Goal: Task Accomplishment & Management: Use online tool/utility

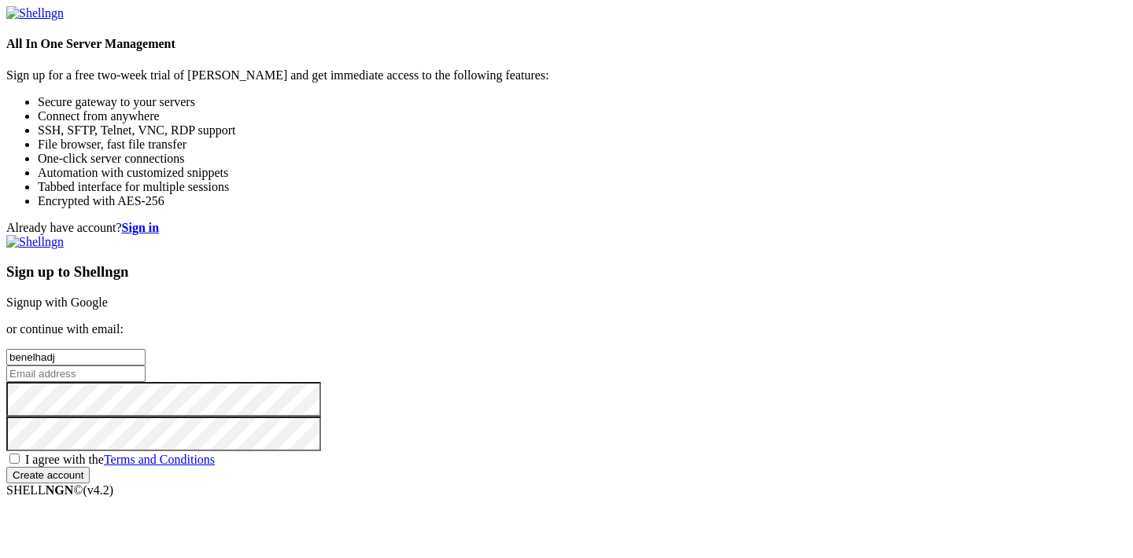
type input "benelhadj"
type input "[EMAIL_ADDRESS][DOMAIN_NAME]"
click at [215, 453] on span "I agree with the Terms and Conditions" at bounding box center [120, 459] width 190 height 13
click at [20, 454] on input "I agree with the Terms and Conditions" at bounding box center [14, 459] width 10 height 10
checkbox input "true"
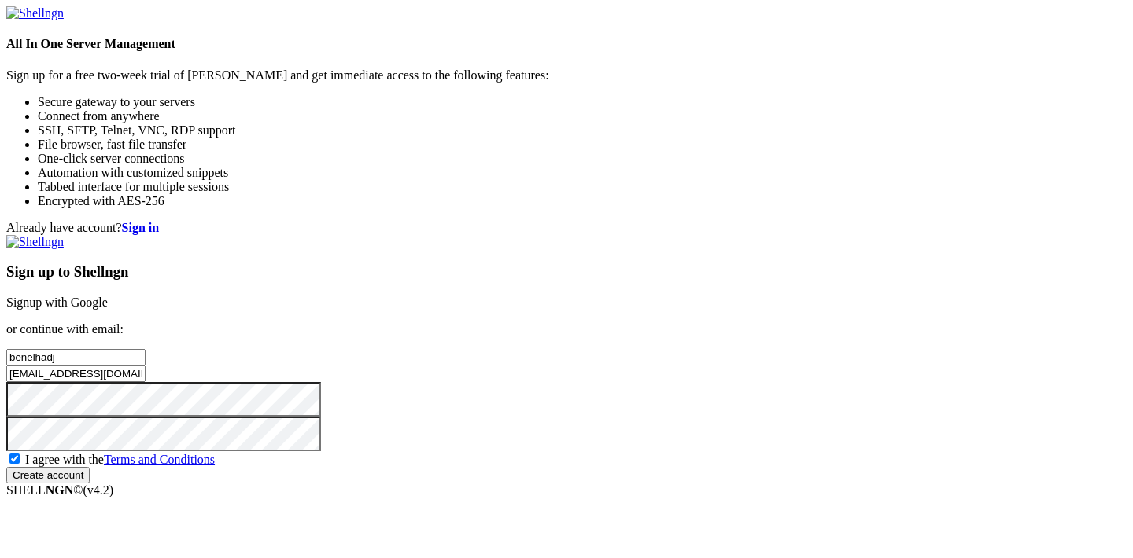
click at [90, 467] on input "Create account" at bounding box center [47, 475] width 83 height 17
click at [160, 221] on strong "Sign in" at bounding box center [141, 227] width 38 height 13
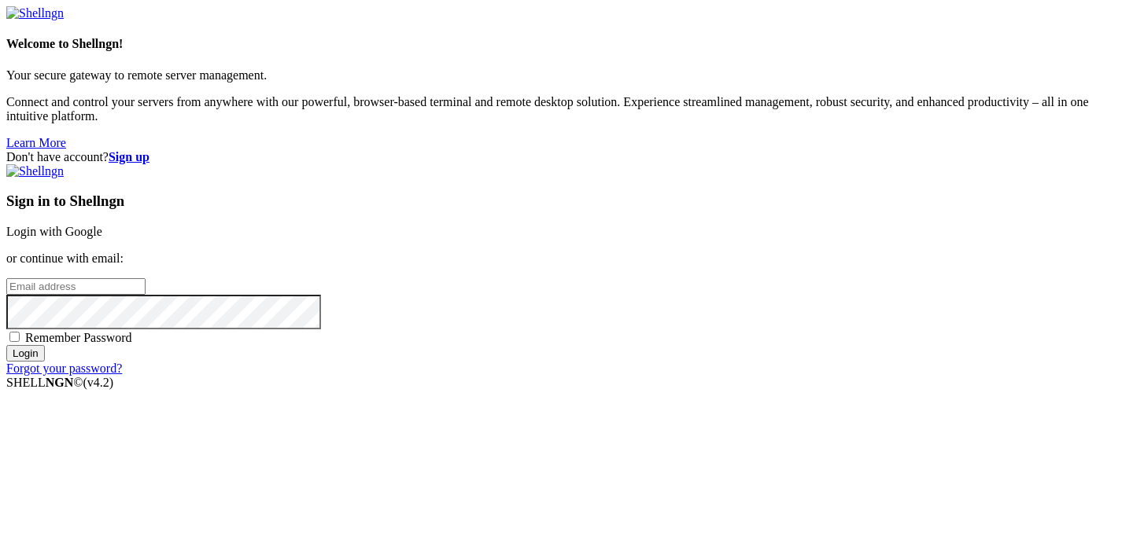
type input "[EMAIL_ADDRESS][DOMAIN_NAME]"
click at [45, 362] on input "Login" at bounding box center [25, 353] width 39 height 17
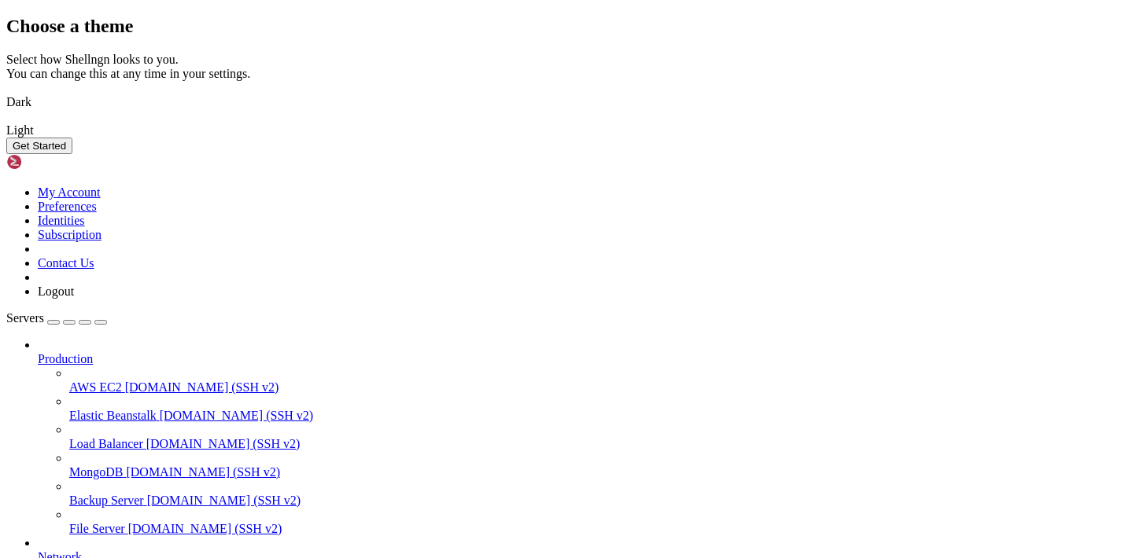
click at [6, 92] on img at bounding box center [6, 92] width 0 height 0
click at [72, 154] on button "Get Started" at bounding box center [39, 146] width 66 height 17
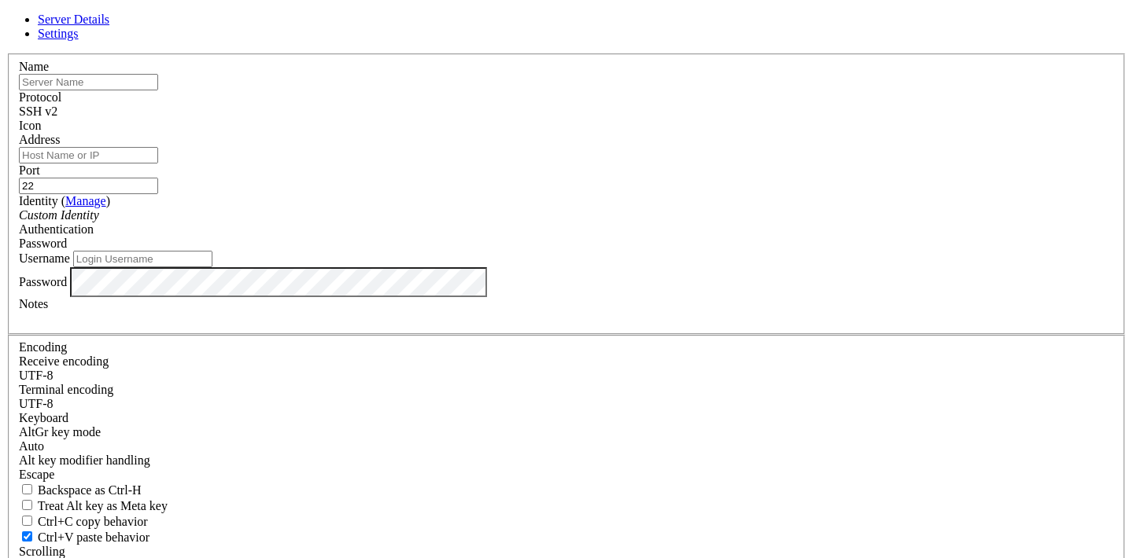
click at [158, 90] on input "text" at bounding box center [88, 82] width 139 height 17
paste input "[DOMAIN_NAME]"
type input "[DOMAIN_NAME]"
click at [158, 191] on input "22" at bounding box center [88, 186] width 139 height 17
type input "222"
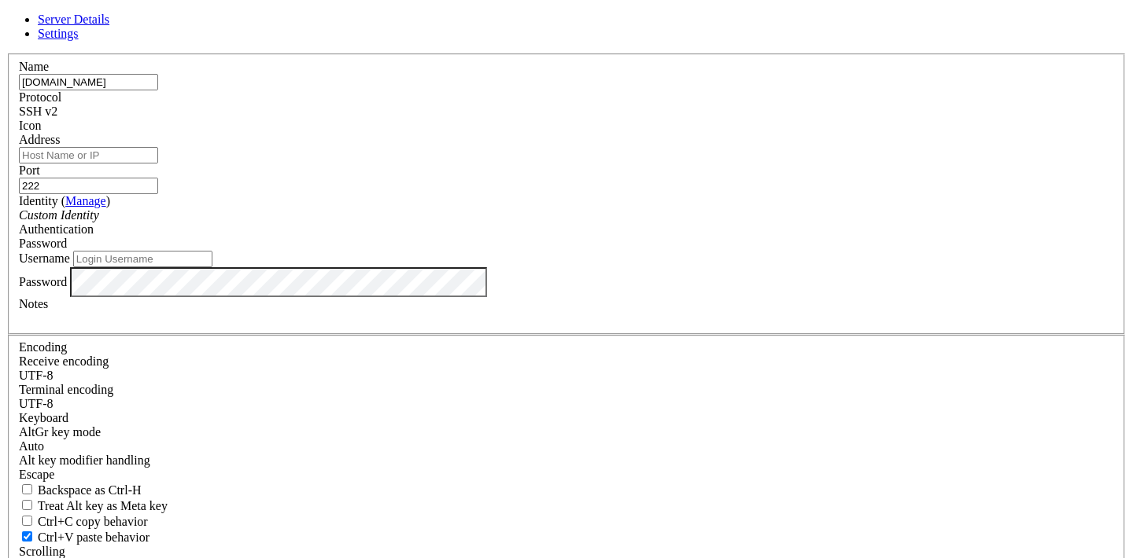
click at [694, 251] on div "Password" at bounding box center [566, 244] width 1095 height 14
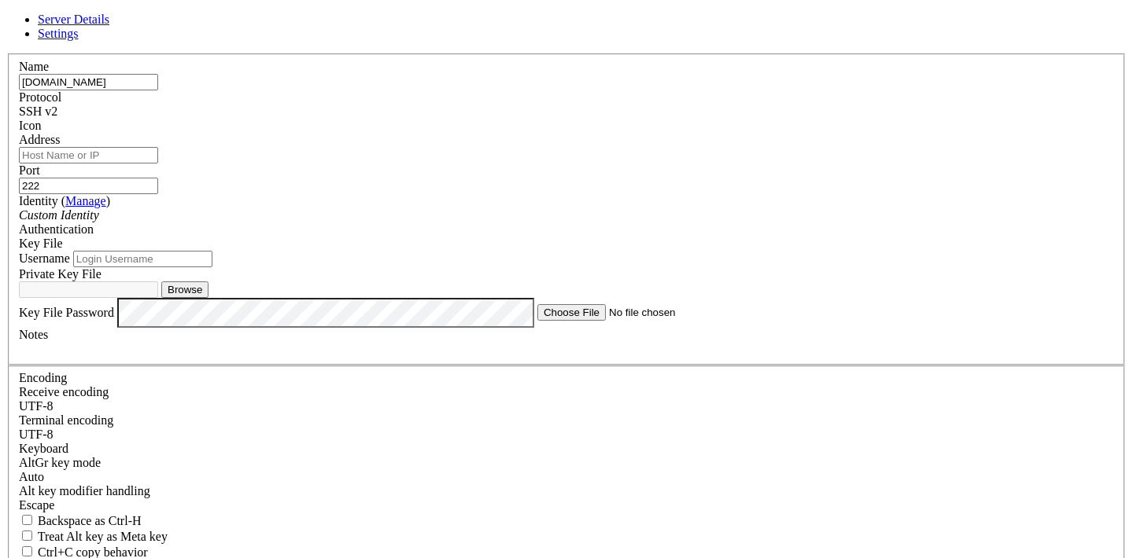
click at [212, 267] on input "Username" at bounding box center [142, 259] width 139 height 17
type input "debian"
click at [208, 298] on button "Browse" at bounding box center [184, 290] width 47 height 17
type input "id_rsa"
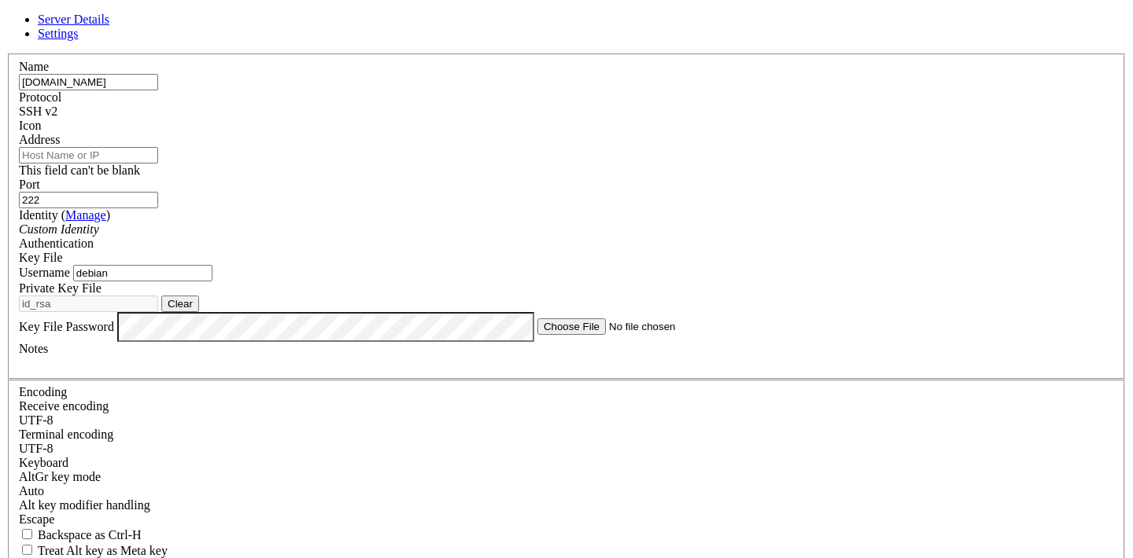
click at [158, 90] on input "[DOMAIN_NAME]" at bounding box center [88, 82] width 139 height 17
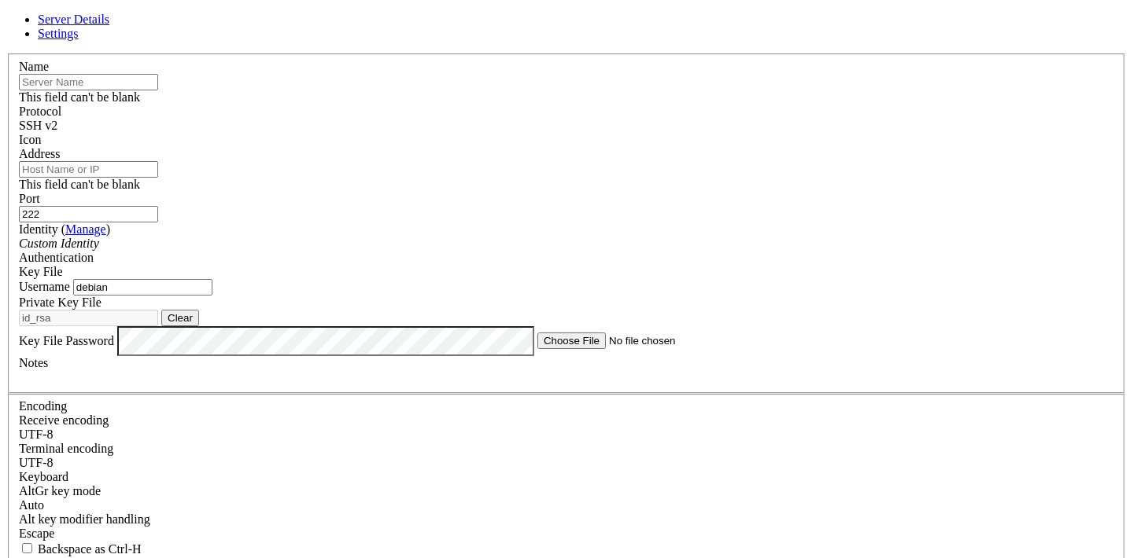
paste input "[DOMAIN_NAME]"
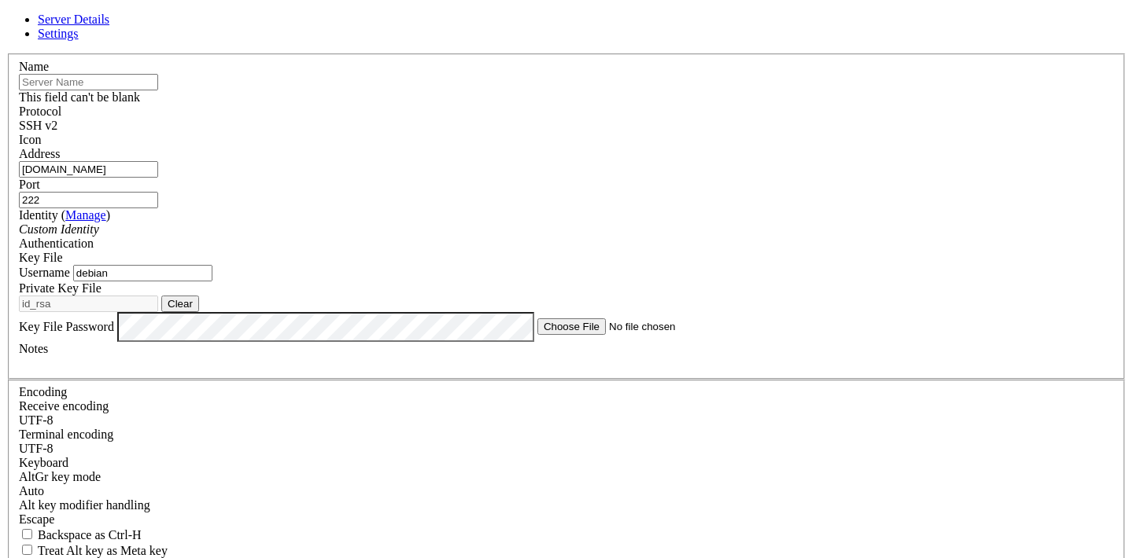
type input "[DOMAIN_NAME]"
click at [158, 90] on input "text" at bounding box center [88, 82] width 139 height 17
paste input "[DOMAIN_NAME]"
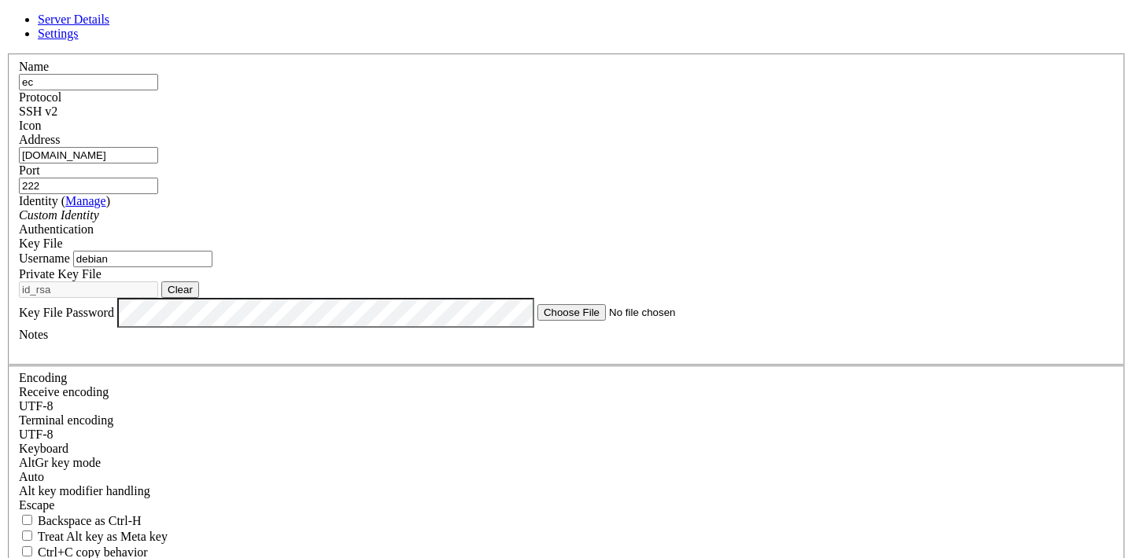
type input "e"
type input "tonton1"
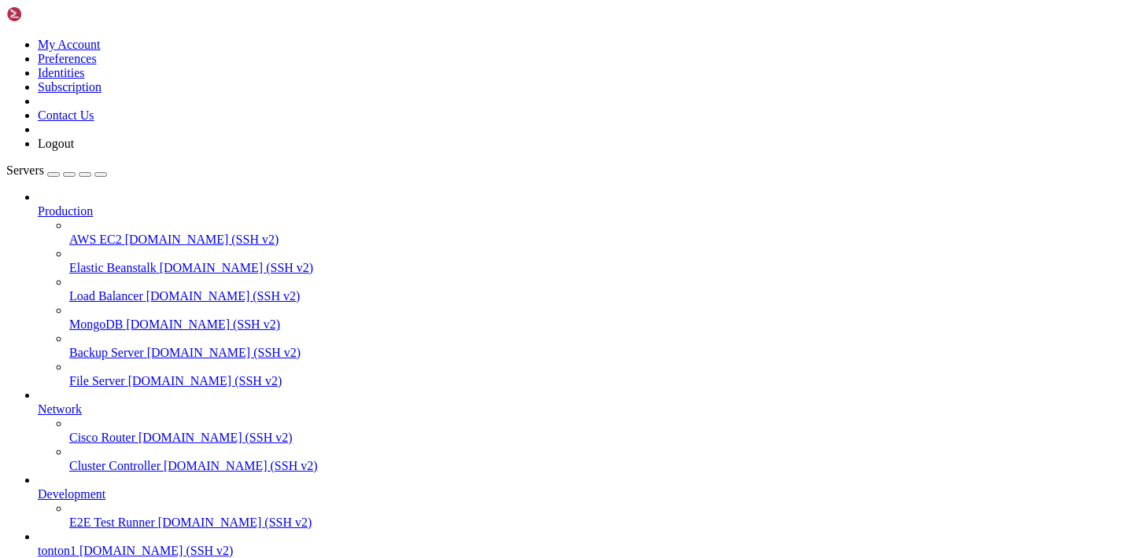
scroll to position [76, 0]
click at [76, 544] on span "tonton1" at bounding box center [57, 550] width 39 height 13
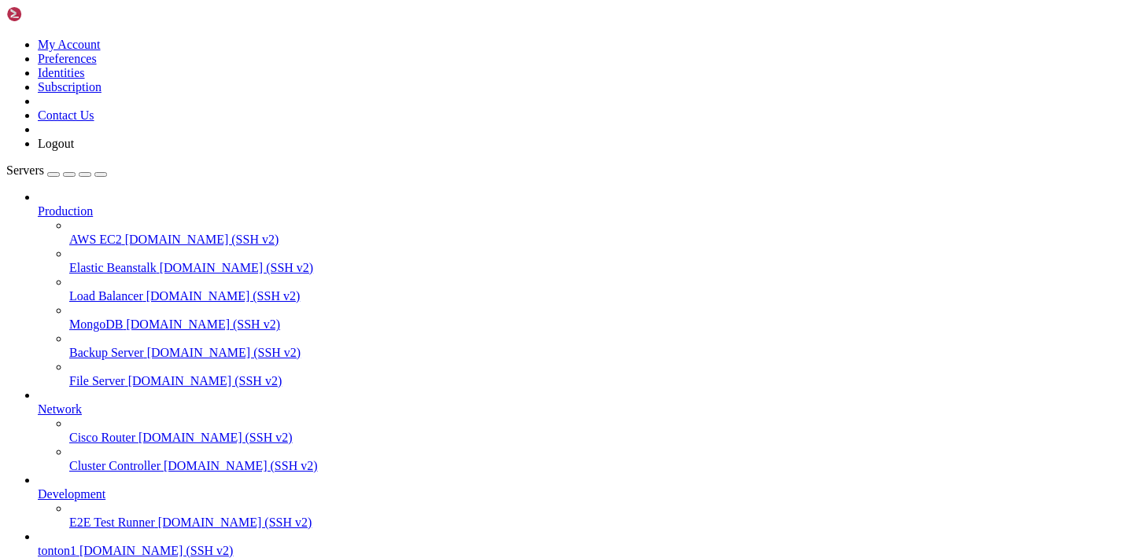
click at [76, 544] on span "tonton1" at bounding box center [57, 550] width 39 height 13
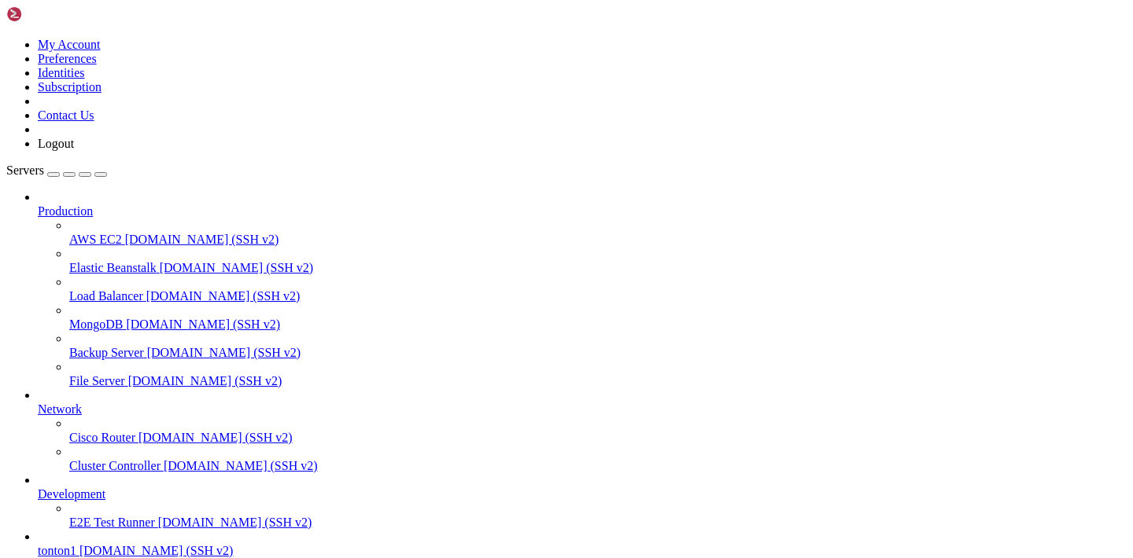
click at [39, 164] on span "Servers" at bounding box center [25, 170] width 38 height 13
click at [38, 204] on icon at bounding box center [38, 204] width 0 height 0
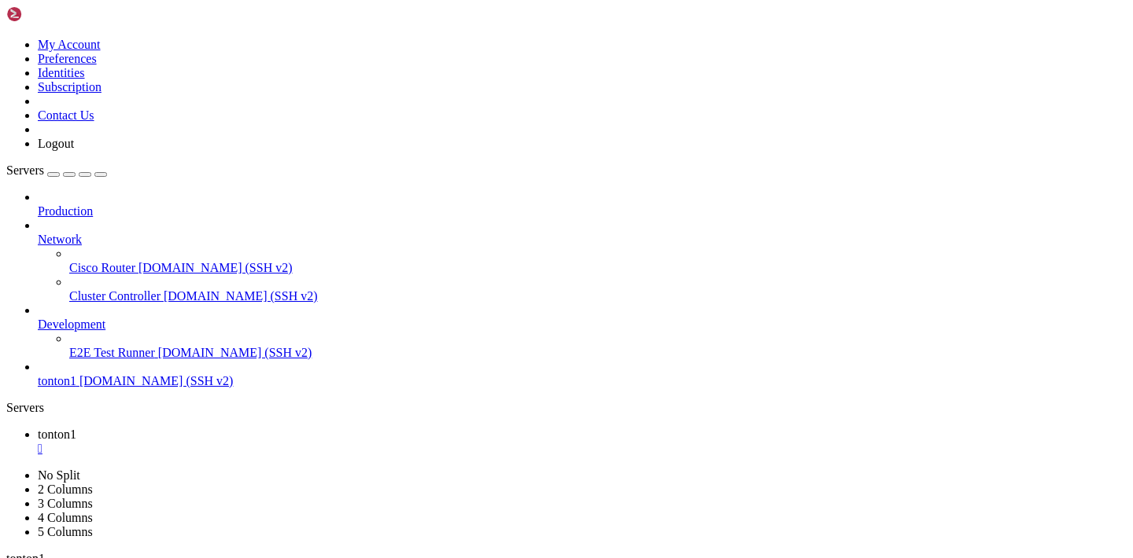
click at [38, 233] on icon at bounding box center [38, 233] width 0 height 0
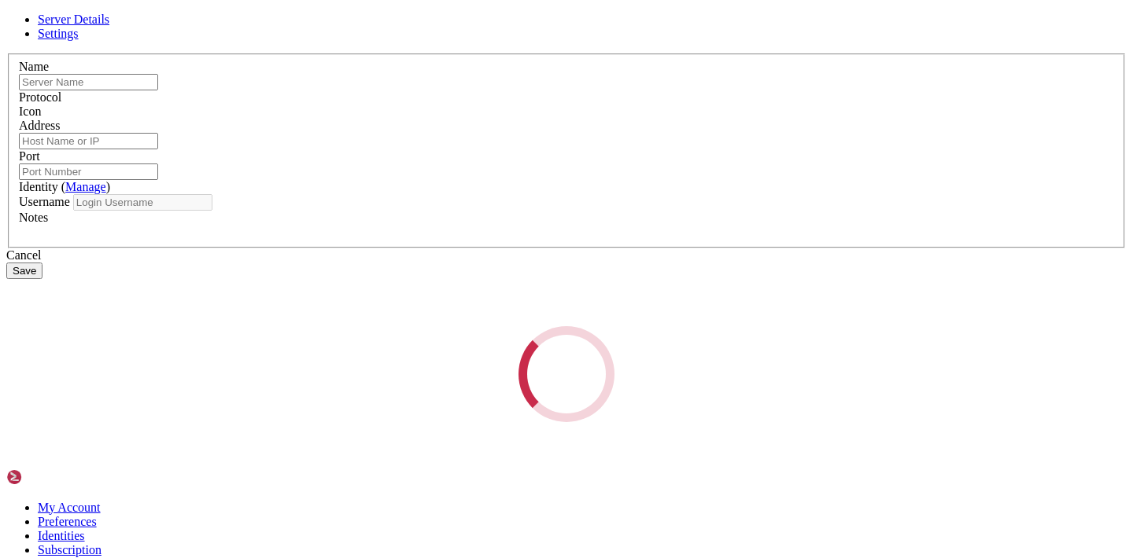
type input "tonton1"
type input "[DOMAIN_NAME]"
type input "222"
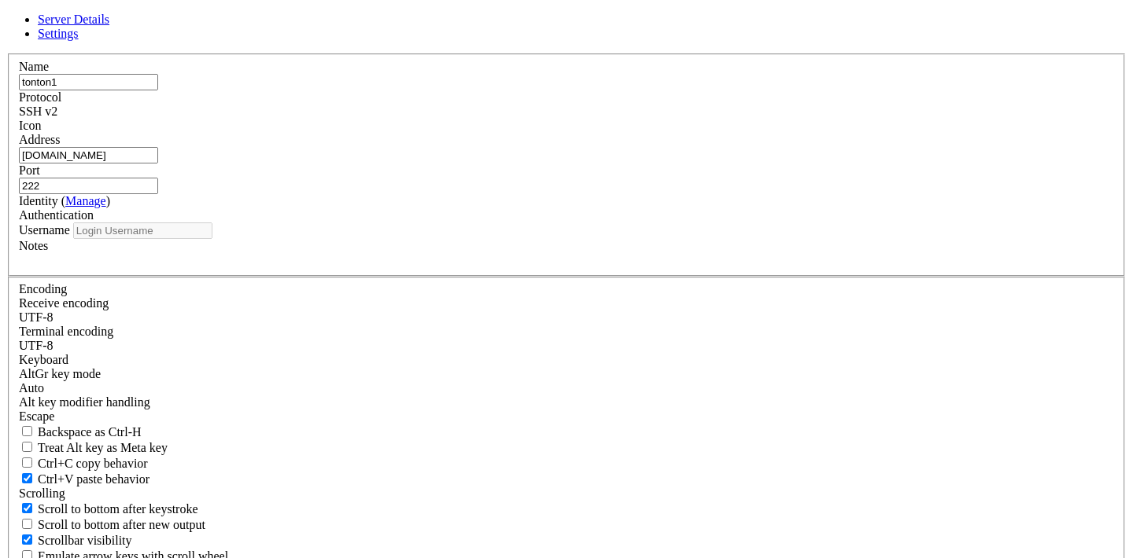
type input "debian"
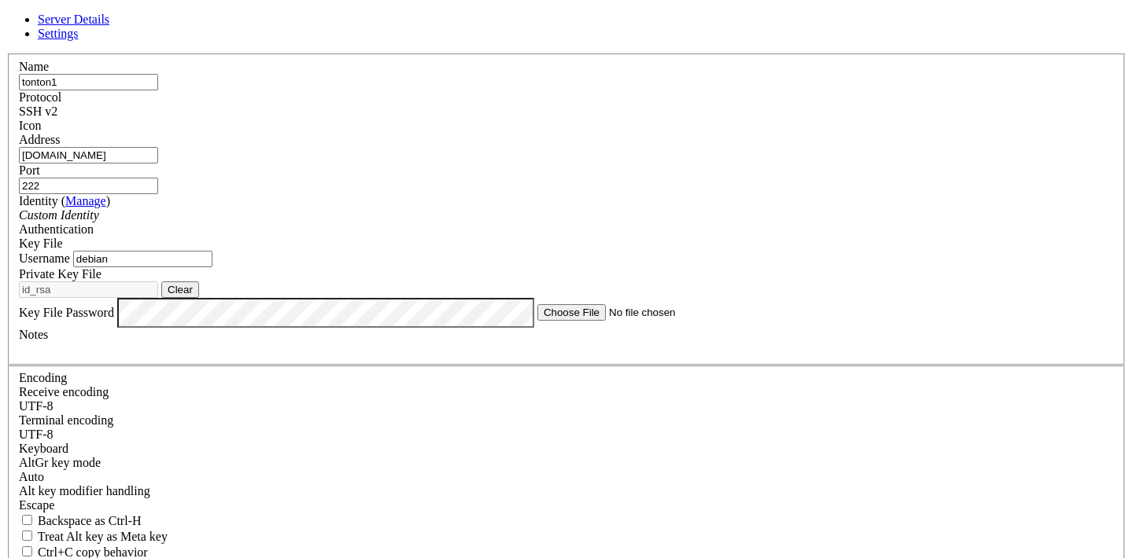
type input "[DOMAIN_NAME]"
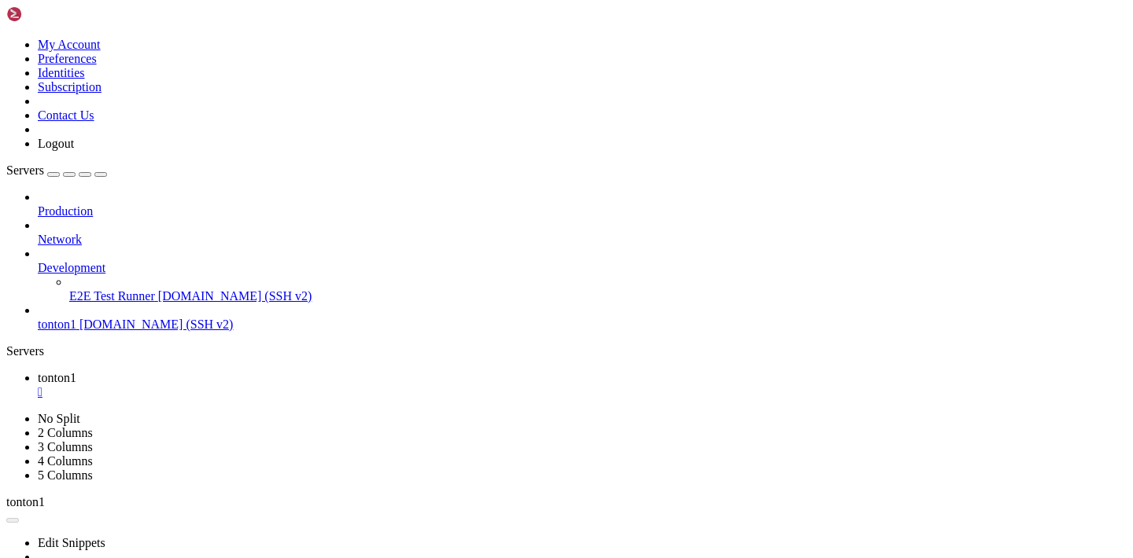
click at [120, 318] on span "[DOMAIN_NAME] (SSH v2)" at bounding box center [156, 324] width 154 height 13
click at [105, 261] on span "Development" at bounding box center [72, 267] width 68 height 13
click at [123, 289] on span "E2E Test Runner" at bounding box center [112, 295] width 86 height 13
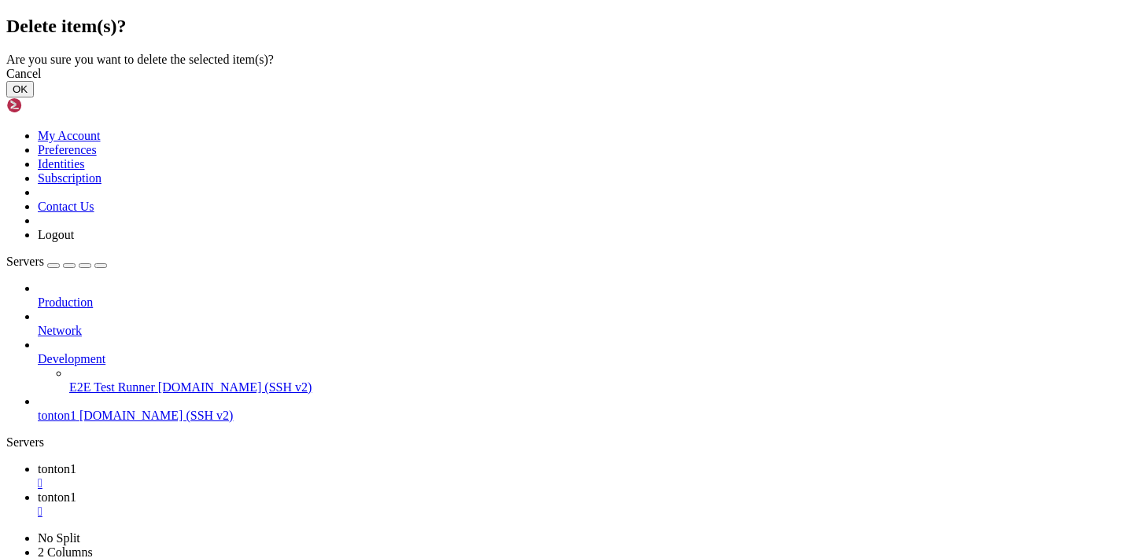
click at [34, 98] on button "OK" at bounding box center [20, 89] width 28 height 17
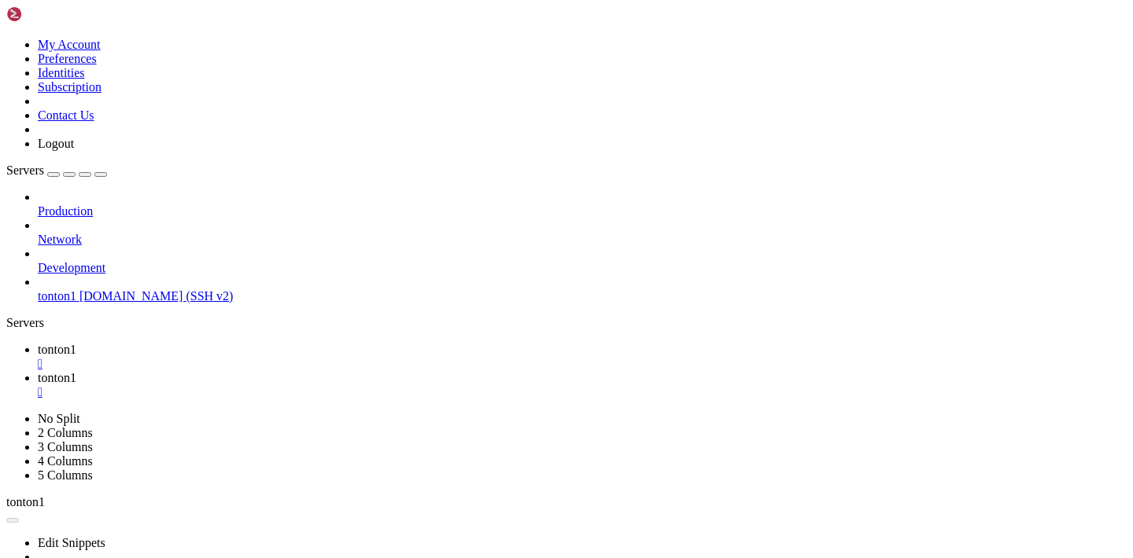
click at [6, 38] on icon at bounding box center [6, 38] width 0 height 0
click at [101, 94] on link "Subscription" at bounding box center [70, 86] width 64 height 13
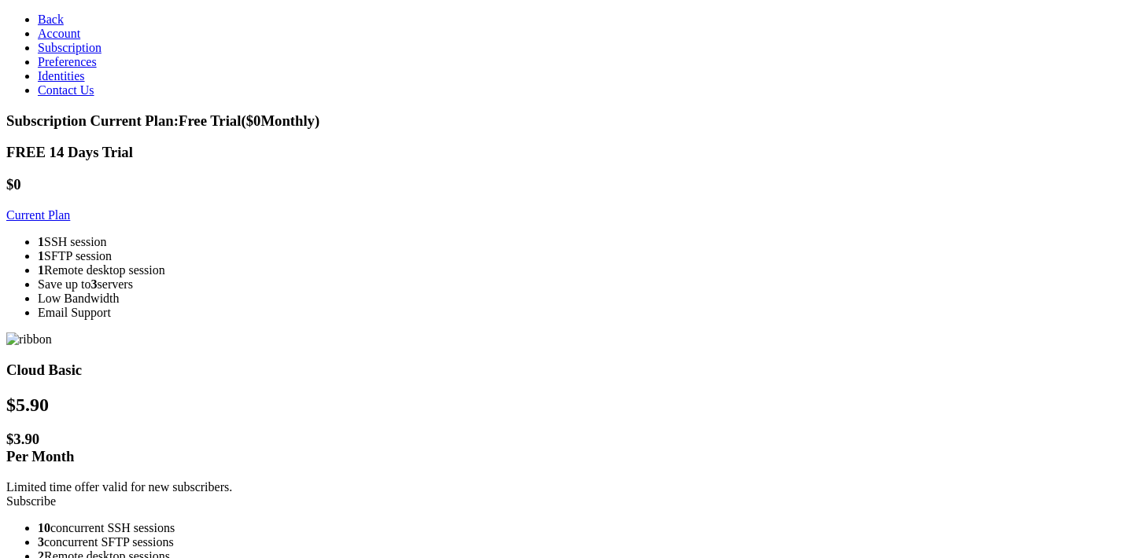
click at [62, 40] on span "Account" at bounding box center [59, 33] width 42 height 13
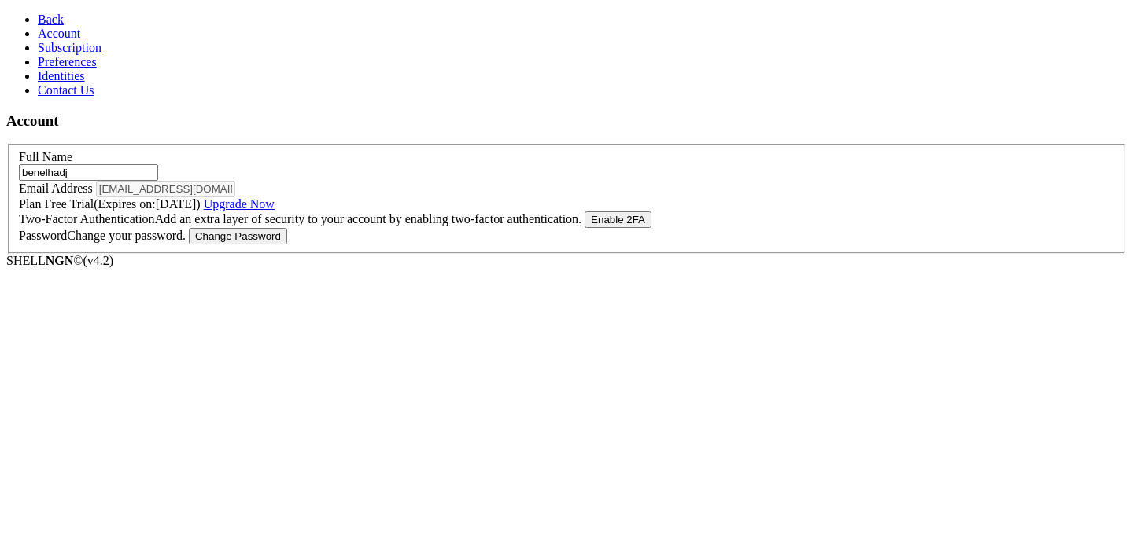
click at [47, 15] on span "Back" at bounding box center [51, 19] width 26 height 13
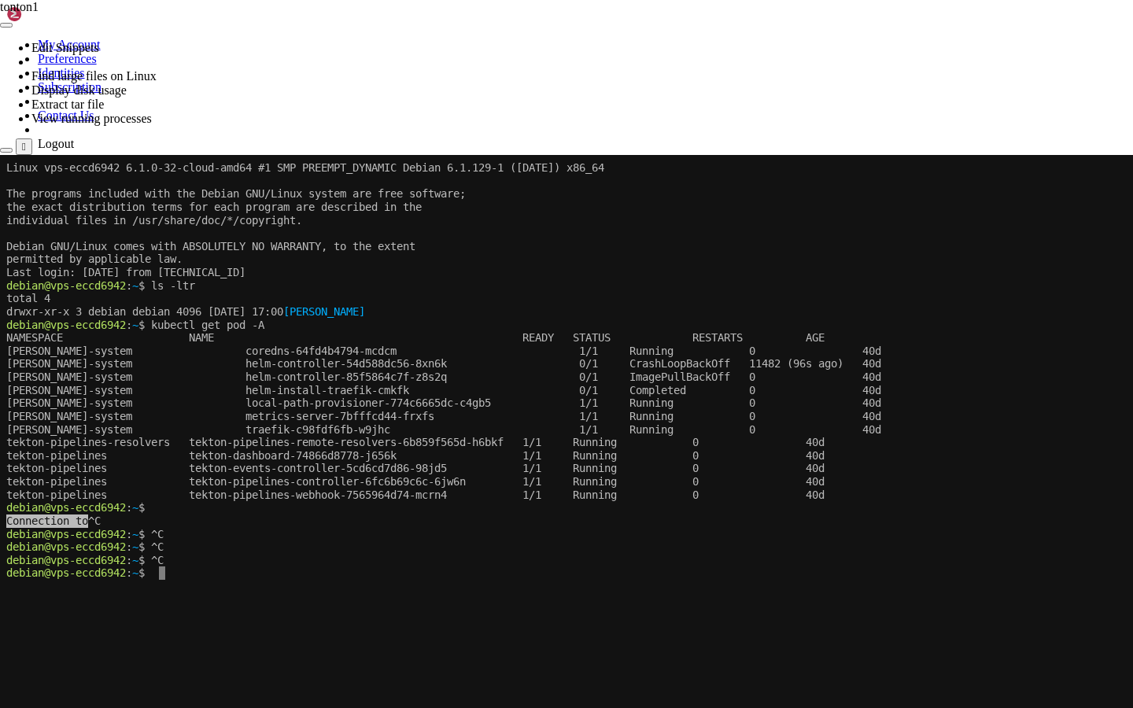
click at [310, 330] on x-row "debian@vps-eccd6942 : ~ $ kubectl get pod -A" at bounding box center [564, 325] width 1117 height 13
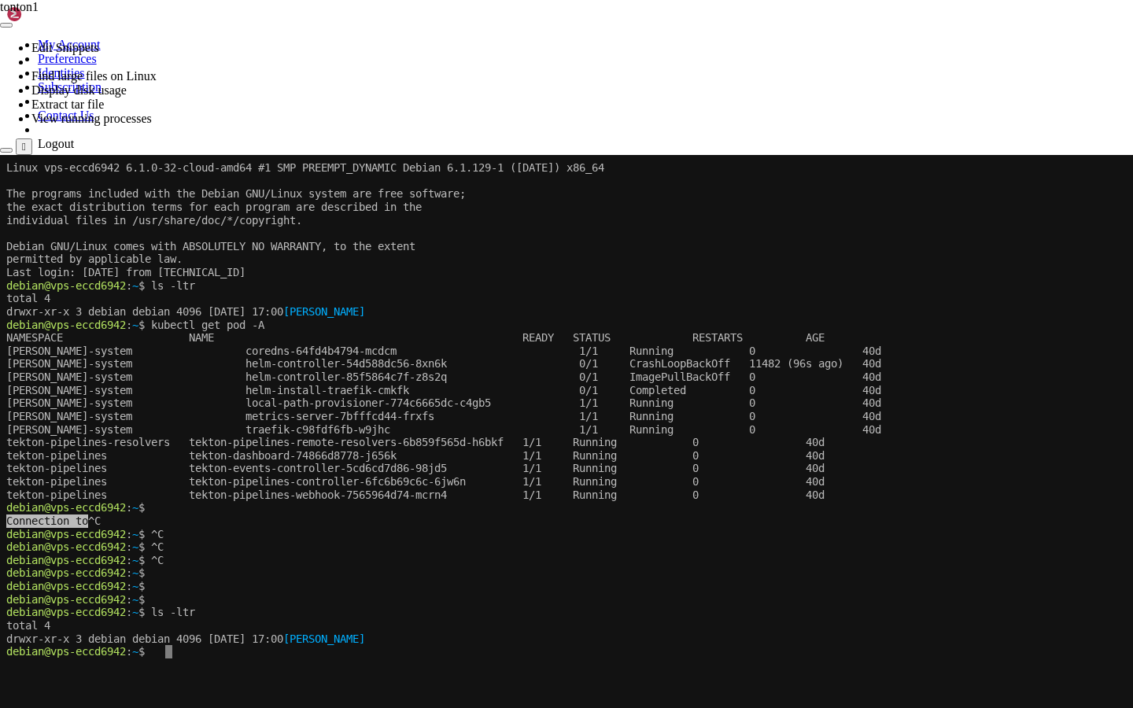
click at [202, 558] on x-row "drwxr-xr-x 3 debian debian 4096 [DATE] 17:00 [PERSON_NAME]" at bounding box center [564, 638] width 1117 height 13
click at [675, 185] on div "Connection Closed Reconnect" at bounding box center [566, 200] width 1133 height 31
click at [566, 185] on div "Connection Closed Reconnect" at bounding box center [566, 200] width 1133 height 31
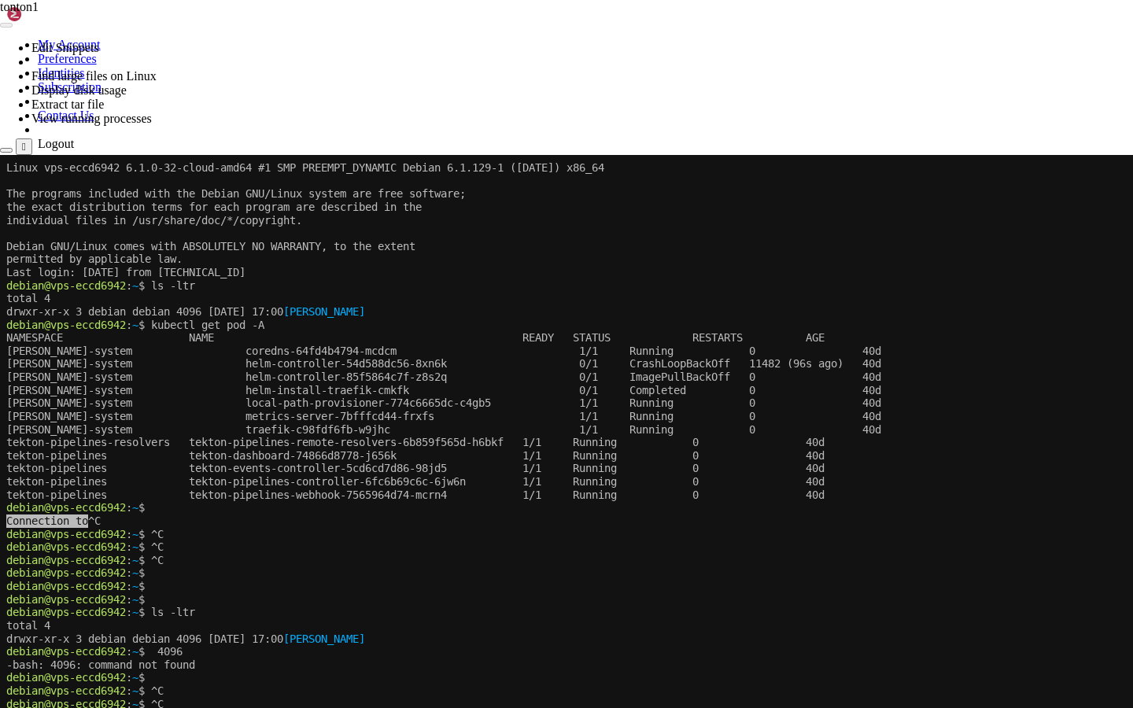
click at [63, 199] on button "Reconnect" at bounding box center [31, 207] width 63 height 17
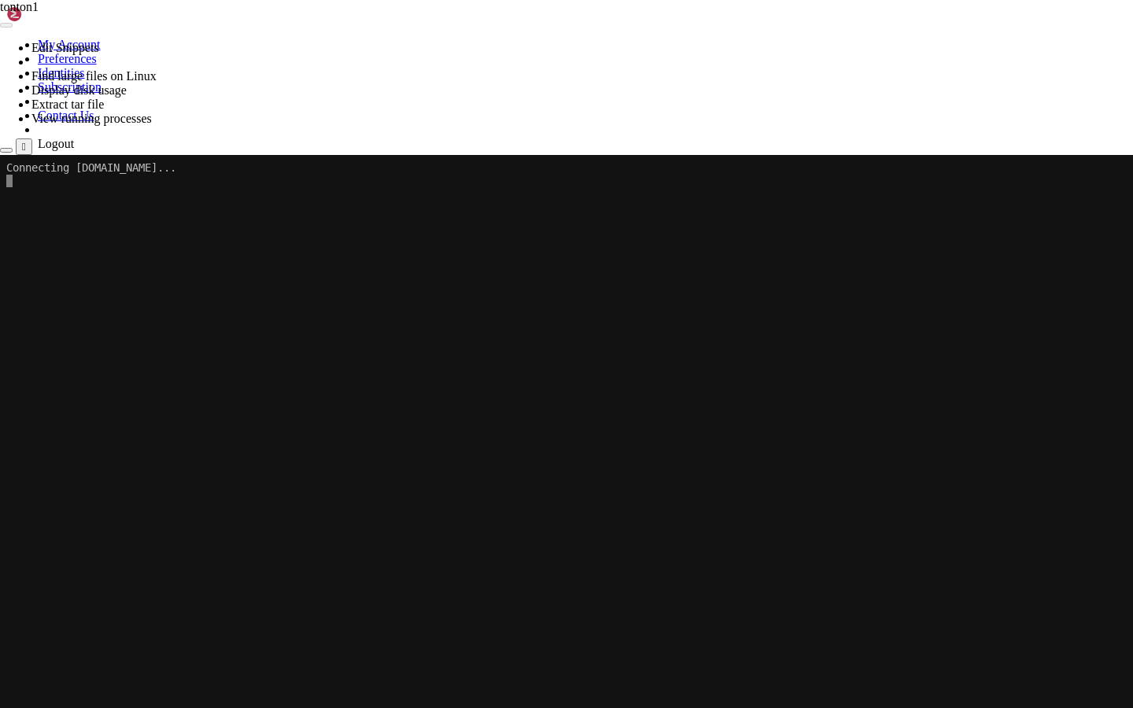
click at [0, 155] on icon at bounding box center [0, 155] width 0 height 0
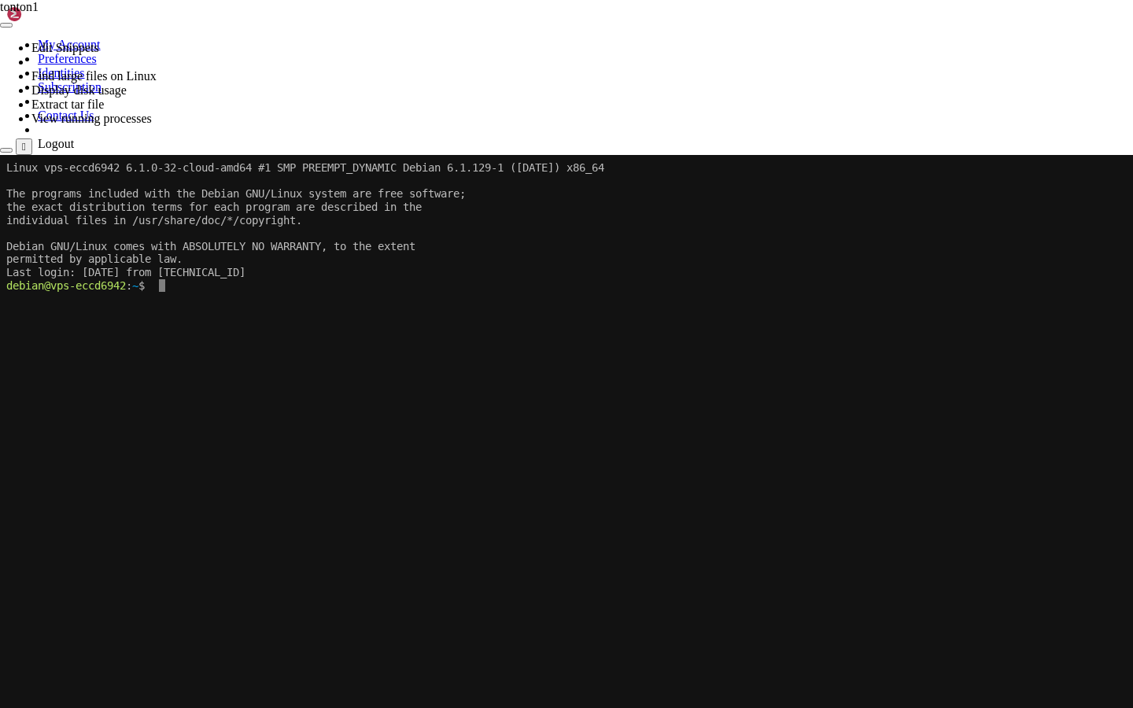
click at [26, 141] on div "" at bounding box center [24, 147] width 4 height 12
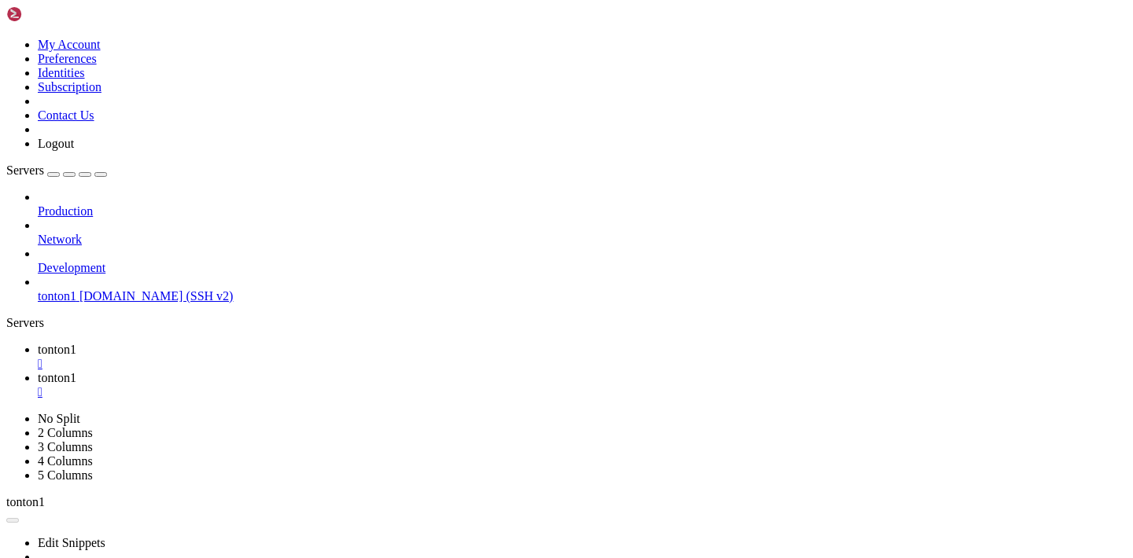
click at [76, 371] on span "tonton1" at bounding box center [57, 377] width 39 height 13
click at [76, 343] on span "tonton1" at bounding box center [57, 349] width 39 height 13
click at [76, 371] on span "tonton1" at bounding box center [57, 377] width 39 height 13
click at [76, 343] on span "tonton1" at bounding box center [57, 349] width 39 height 13
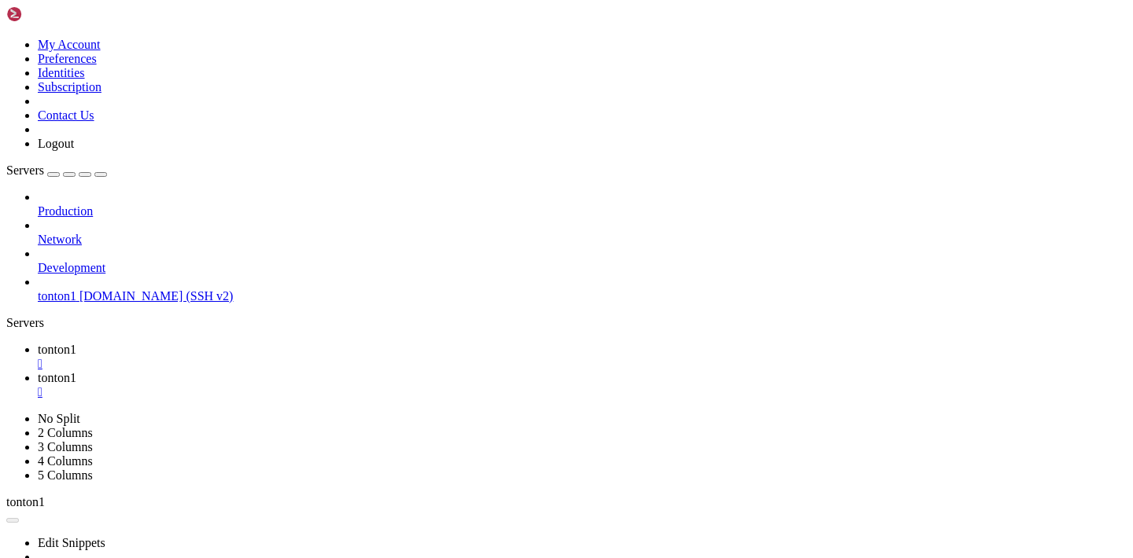
click at [76, 371] on span "tonton1" at bounding box center [57, 377] width 39 height 13
click at [264, 343] on link "tonton1 " at bounding box center [582, 357] width 1089 height 28
click at [274, 357] on div "" at bounding box center [582, 364] width 1089 height 14
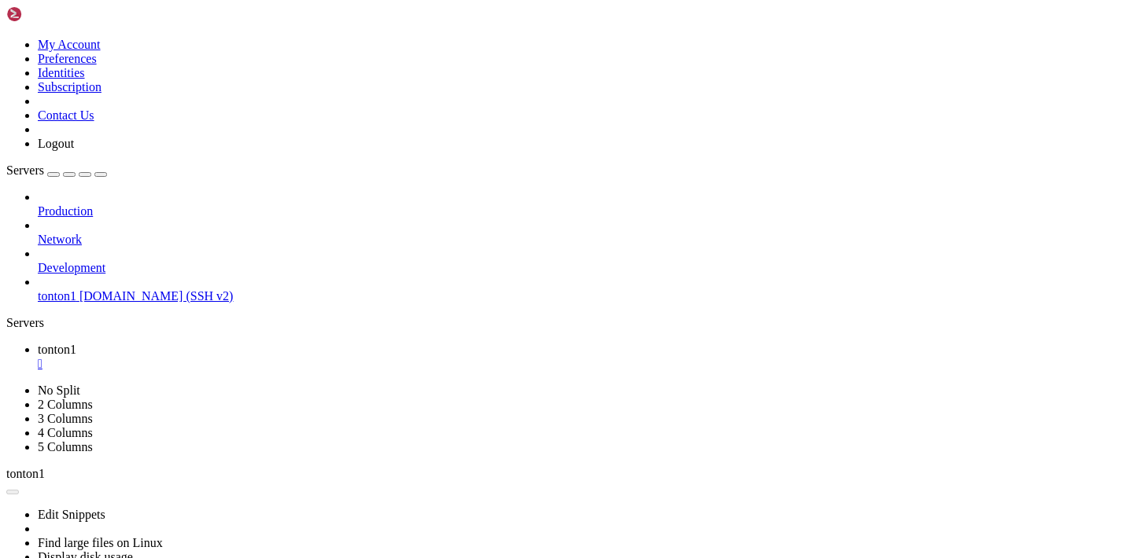
click at [274, 357] on div "" at bounding box center [582, 364] width 1089 height 14
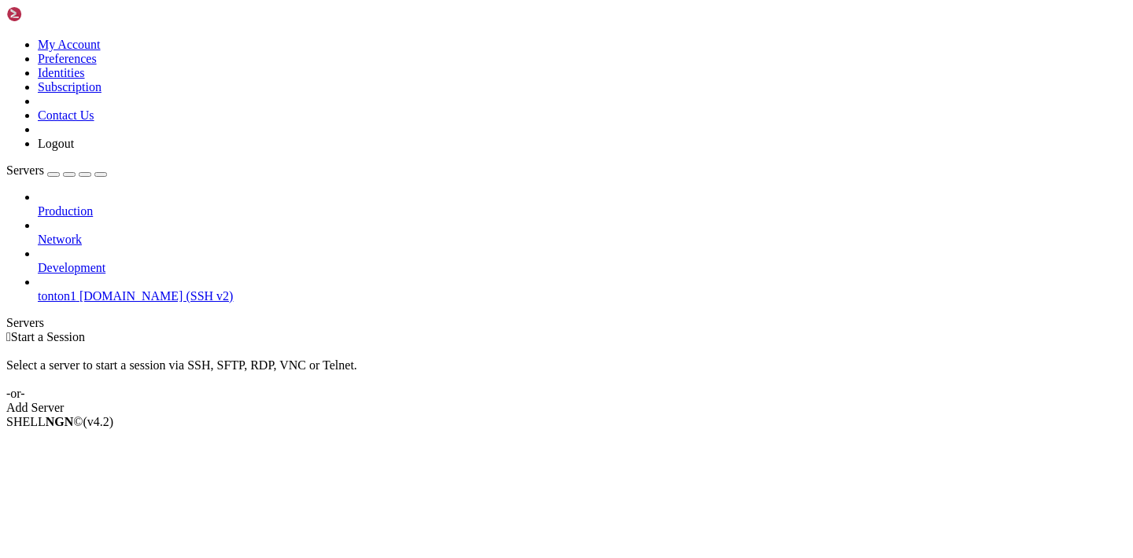
click at [432, 344] on div "Select a server to start a session via SSH, SFTP, RDP, VNC or Telnet. -or-" at bounding box center [566, 372] width 1120 height 57
click at [93, 204] on span "Production" at bounding box center [65, 210] width 55 height 13
click at [71, 541] on span "Delete" at bounding box center [54, 547] width 33 height 13
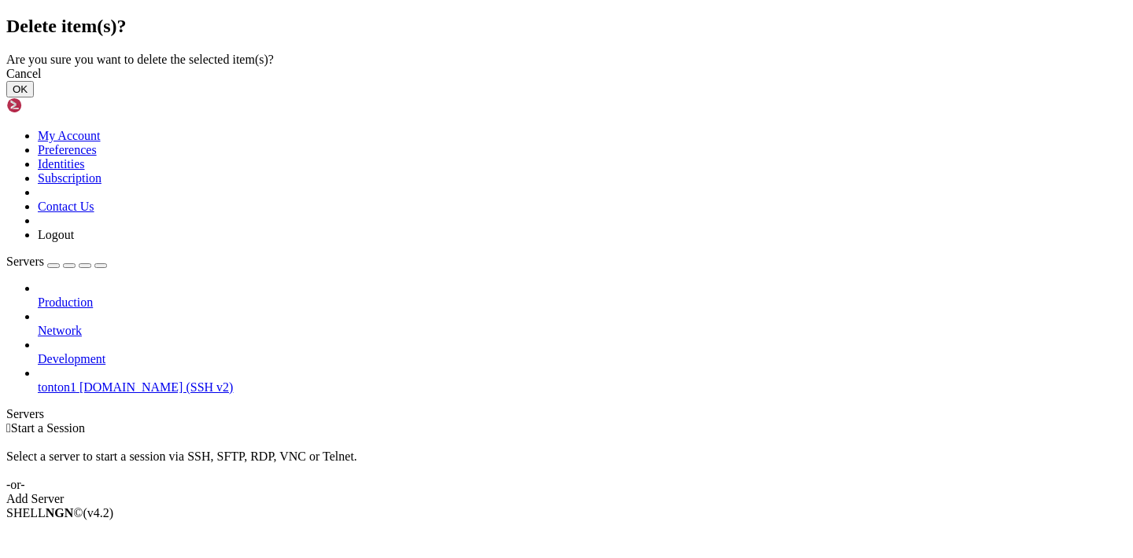
click at [34, 98] on button "OK" at bounding box center [20, 89] width 28 height 17
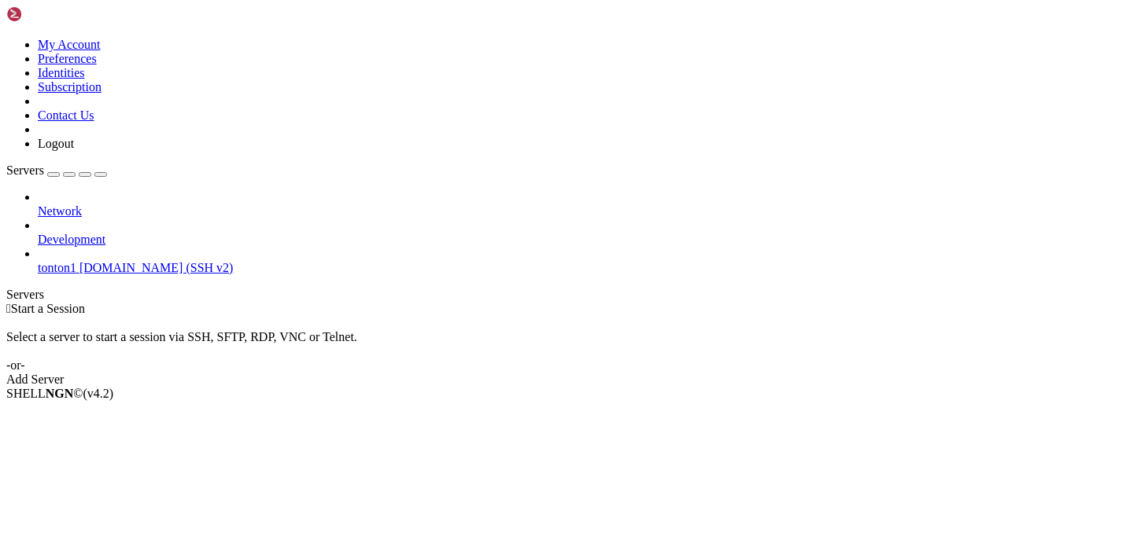
click at [82, 204] on span "Network" at bounding box center [60, 210] width 44 height 13
click at [38, 204] on icon at bounding box center [38, 204] width 0 height 0
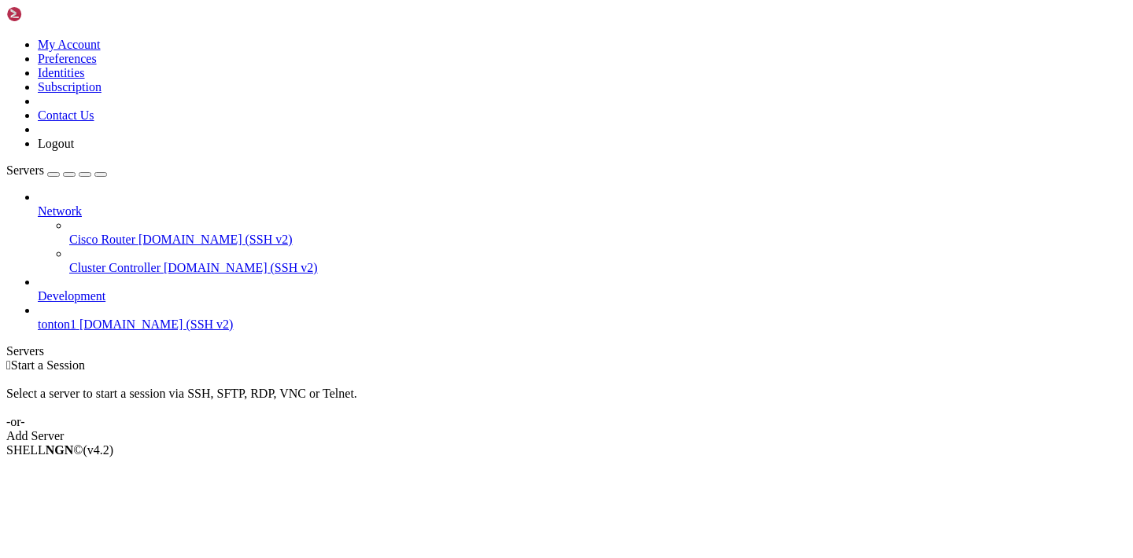
click at [38, 204] on icon at bounding box center [38, 204] width 0 height 0
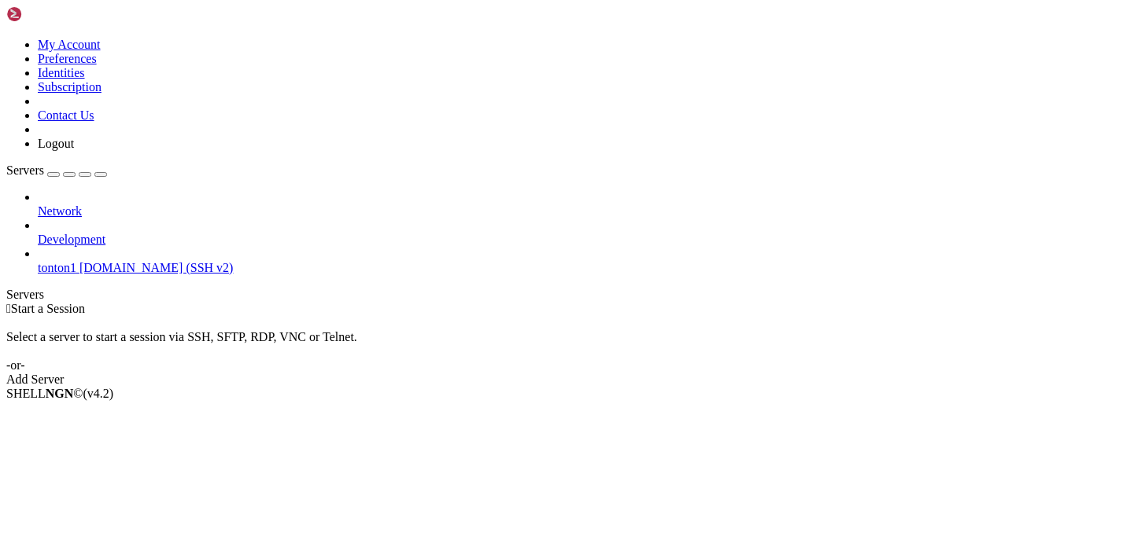
click at [38, 204] on icon at bounding box center [38, 204] width 0 height 0
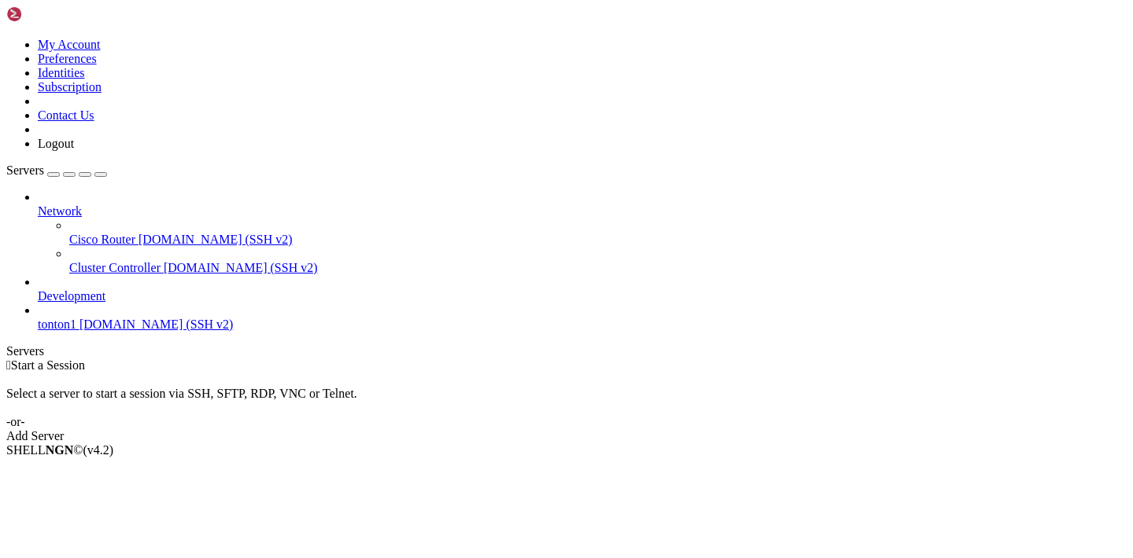
click at [138, 233] on span "[DOMAIN_NAME] (SSH v2)" at bounding box center [215, 239] width 154 height 13
click at [118, 233] on link "Cisco Router [DOMAIN_NAME] (SSH v2)" at bounding box center [597, 240] width 1057 height 14
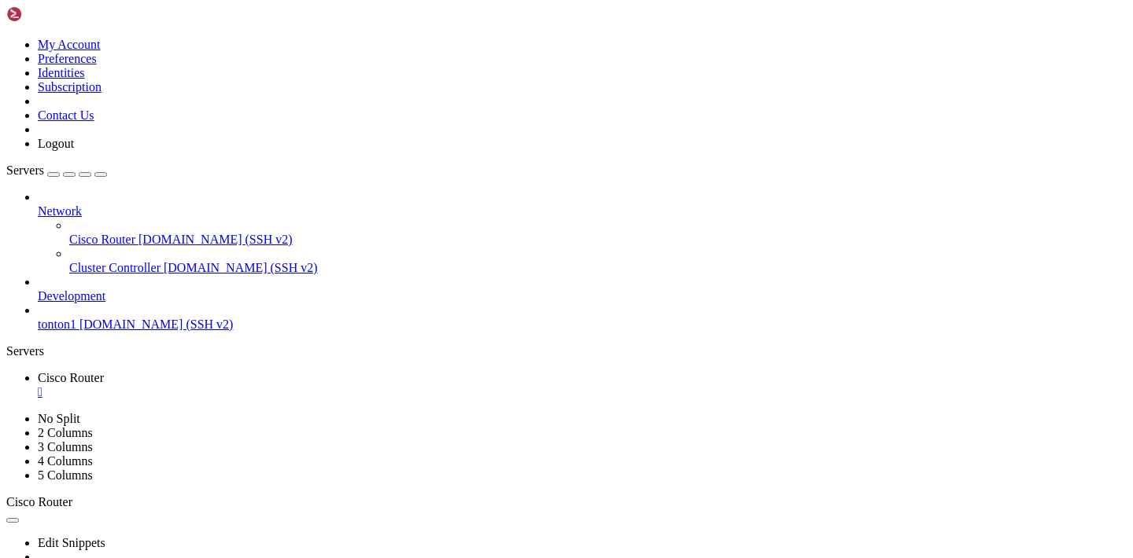
click at [76, 318] on span "tonton1" at bounding box center [57, 324] width 39 height 13
click at [393, 414] on div "" at bounding box center [582, 421] width 1089 height 14
click at [300, 385] on div "" at bounding box center [582, 392] width 1089 height 14
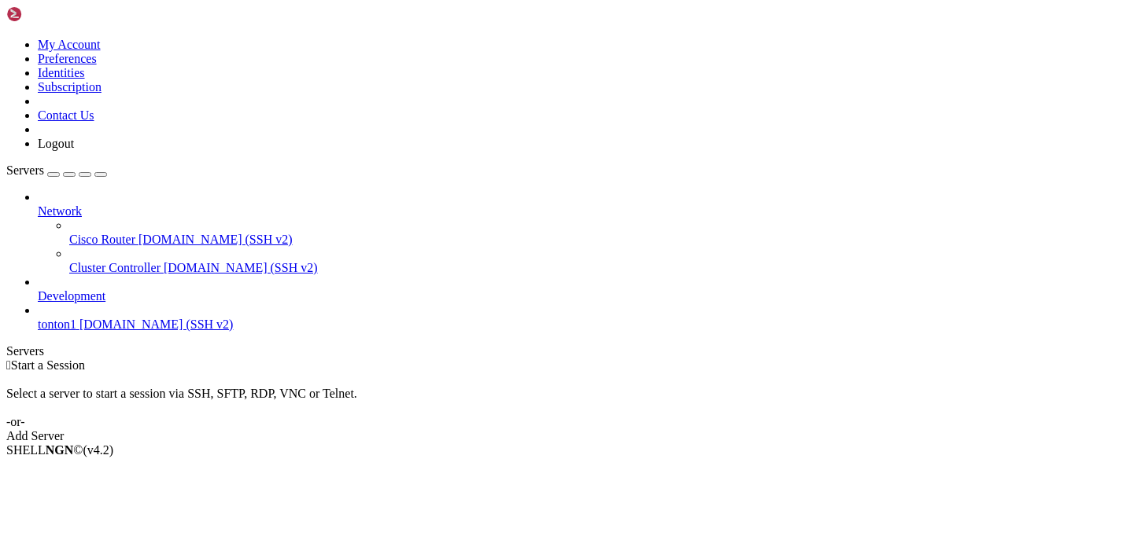
click at [105, 289] on span "Development" at bounding box center [72, 295] width 68 height 13
click at [38, 289] on icon at bounding box center [38, 289] width 0 height 0
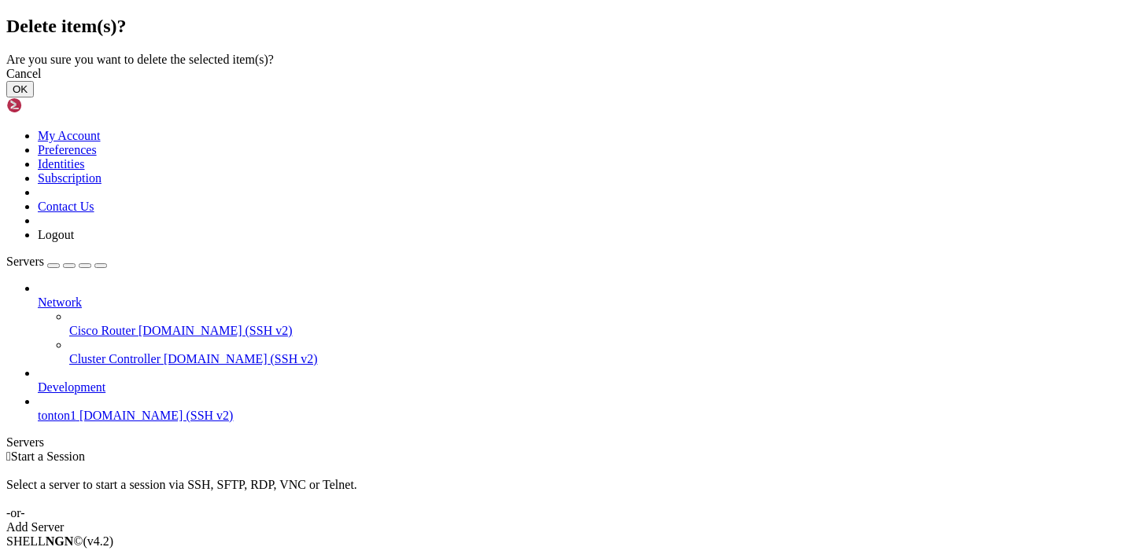
click at [34, 98] on button "OK" at bounding box center [20, 89] width 28 height 17
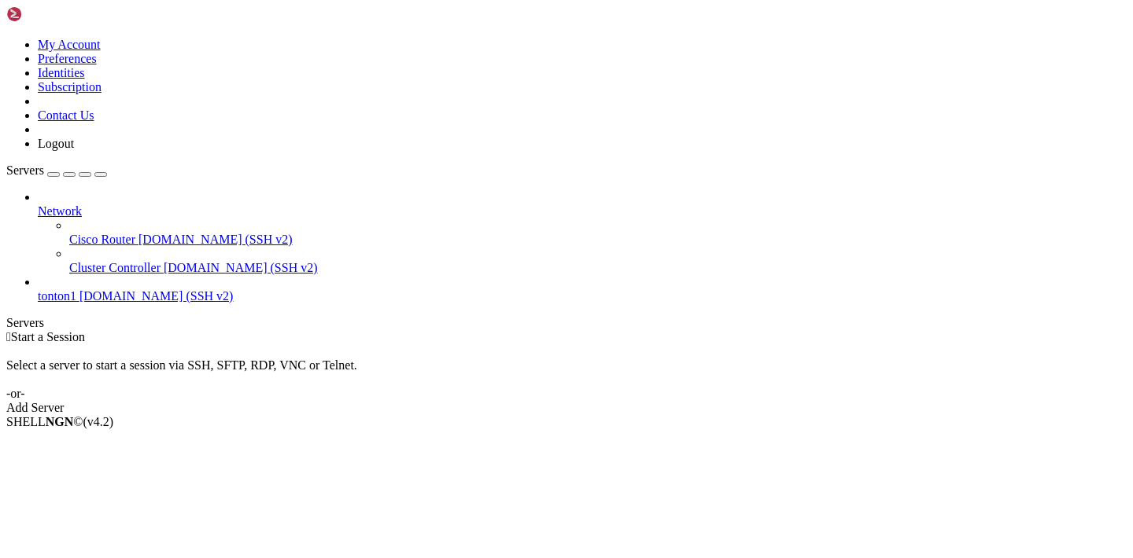
click at [101, 175] on icon "button" at bounding box center [101, 175] width 0 height 0
click at [6, 316] on div "Servers" at bounding box center [566, 323] width 1120 height 14
click at [53, 175] on div "button" at bounding box center [53, 175] width 0 height 0
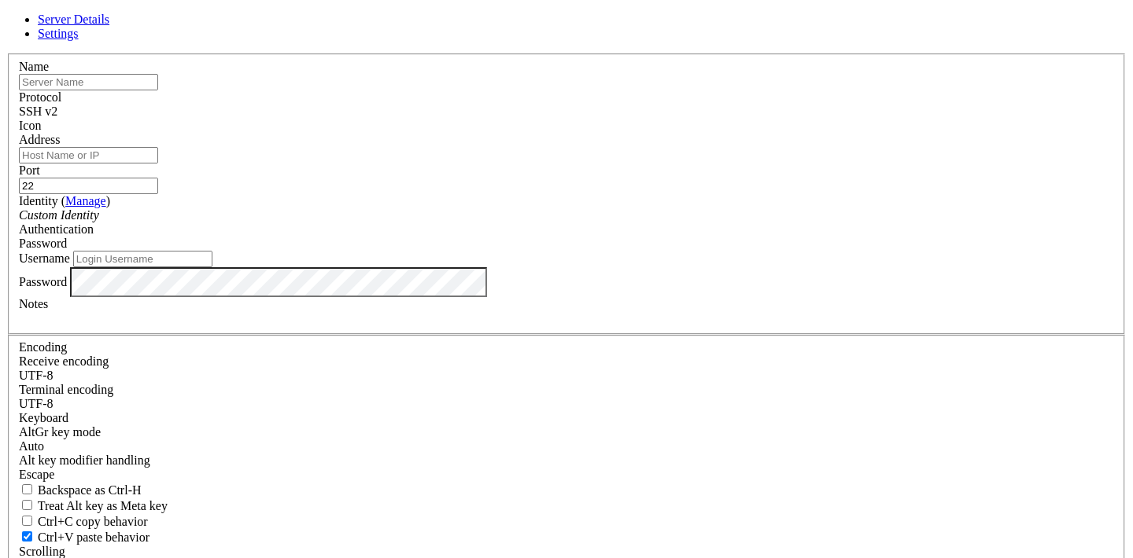
click at [158, 164] on input "Address" at bounding box center [88, 155] width 139 height 17
paste input "[DOMAIN_NAME]"
type input "[DOMAIN_NAME]"
type input "tonton2"
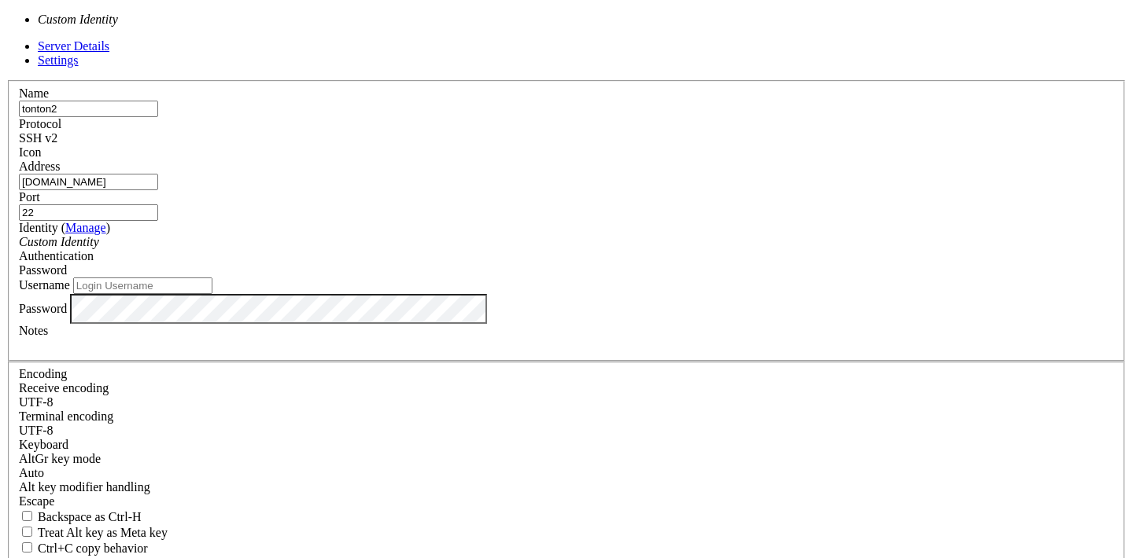
click at [451, 248] on div "Custom Identity" at bounding box center [566, 242] width 1095 height 14
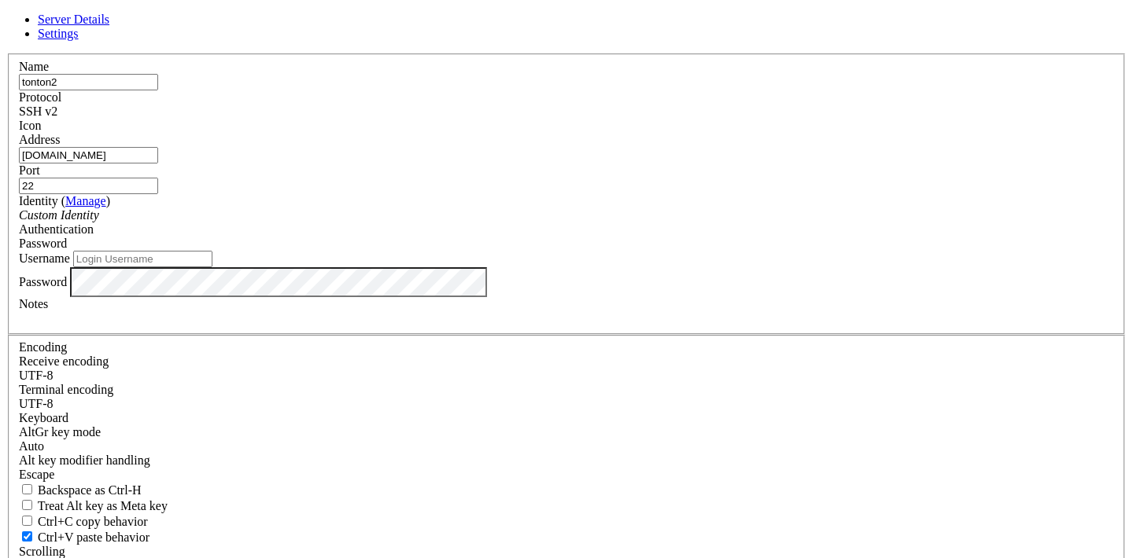
click at [67, 250] on span "Password" at bounding box center [43, 243] width 48 height 13
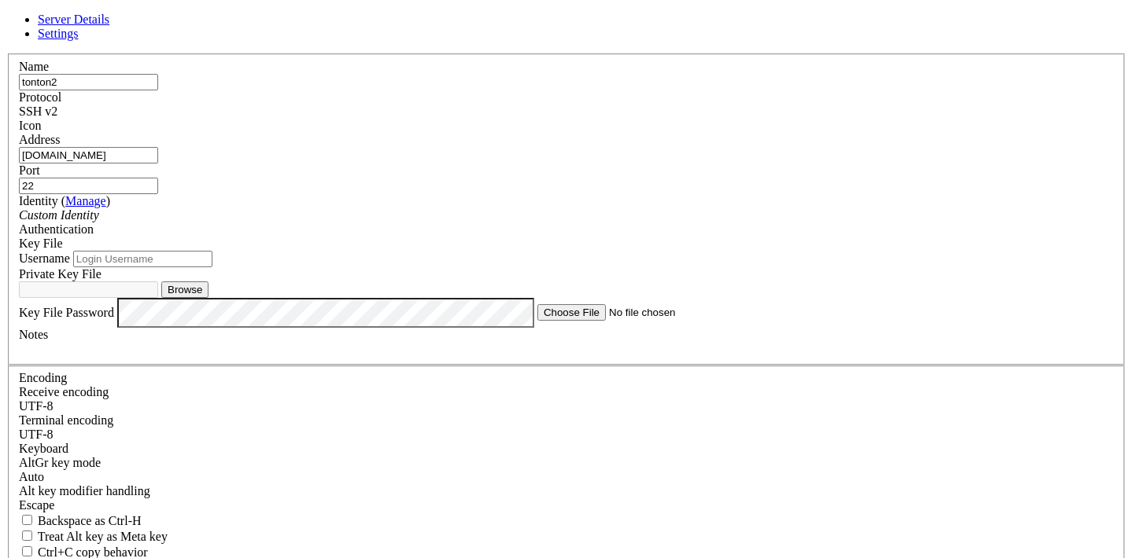
click at [212, 267] on input "Username" at bounding box center [142, 259] width 139 height 17
type input "debian"
click at [208, 298] on button "Browse" at bounding box center [184, 290] width 47 height 17
type input "id_rsa"
click at [212, 267] on input "debian" at bounding box center [142, 259] width 139 height 17
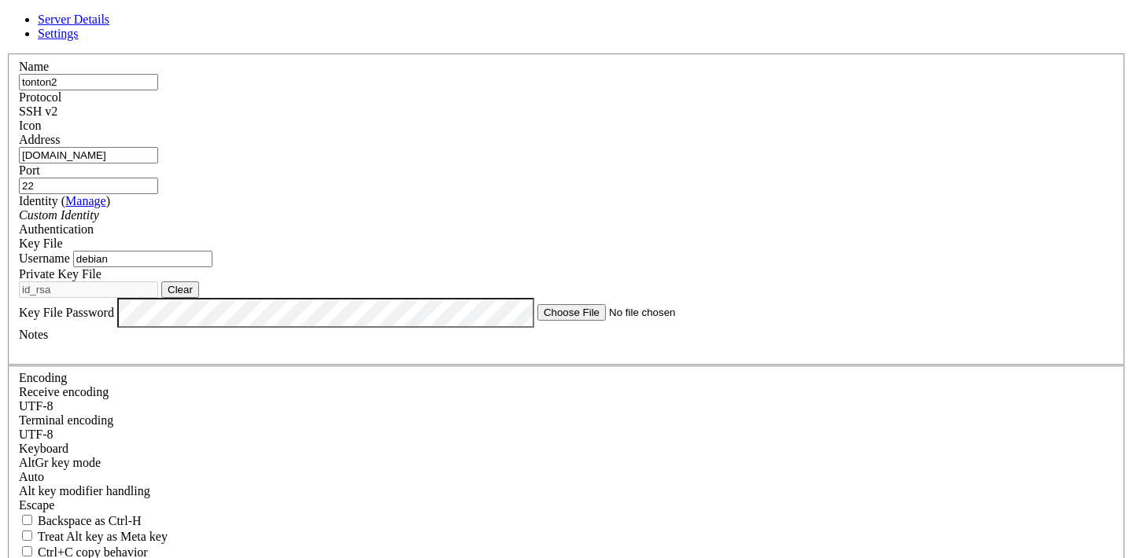
click at [212, 267] on input "debian" at bounding box center [142, 259] width 139 height 17
type input "ubuntu"
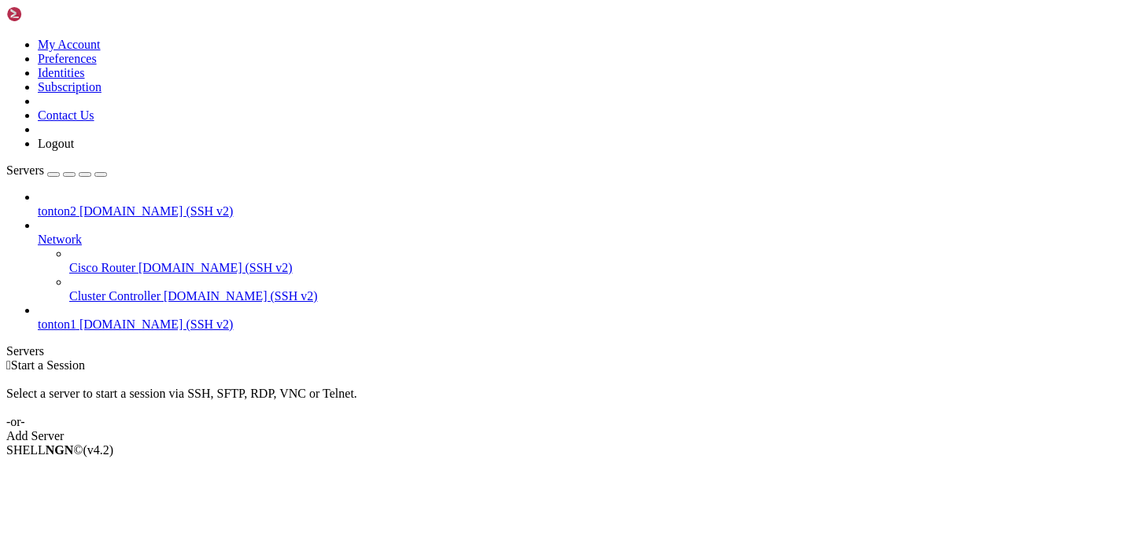
click at [116, 204] on span "[DOMAIN_NAME] (SSH v2)" at bounding box center [156, 210] width 154 height 13
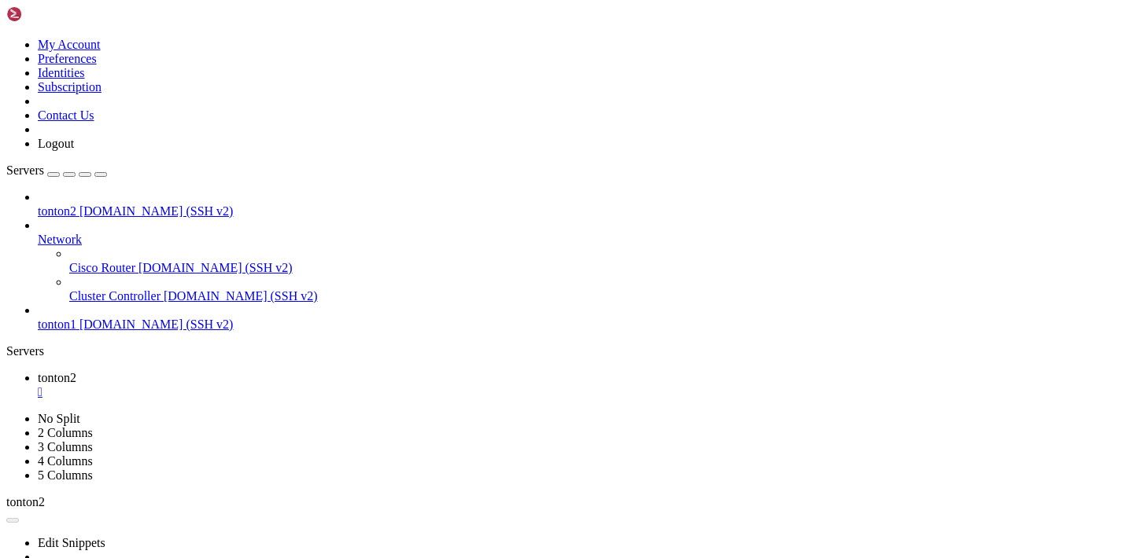
click at [277, 385] on div "" at bounding box center [582, 392] width 1089 height 14
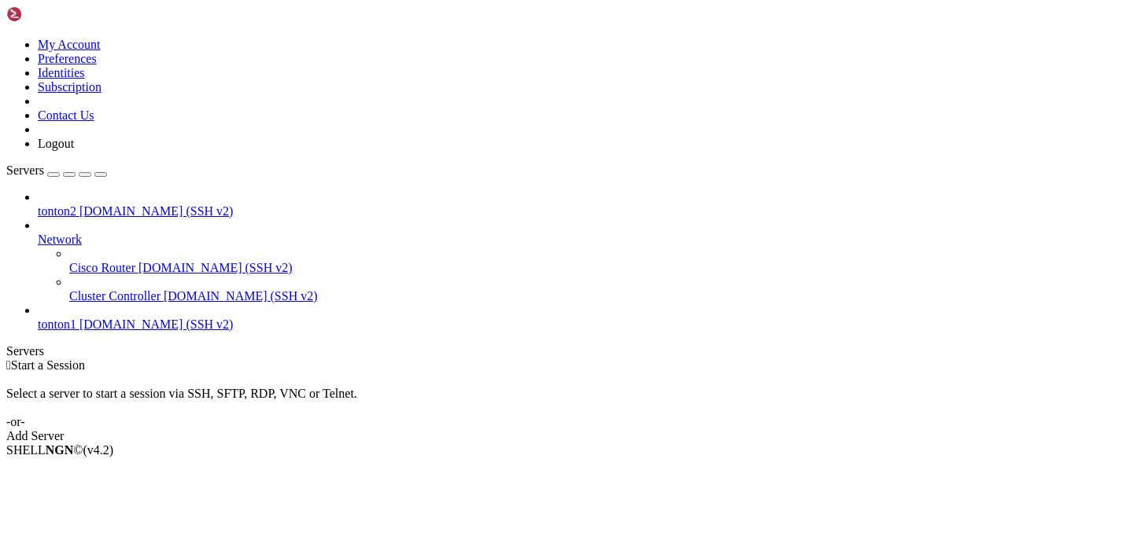
click at [429, 359] on div " Start a Session Select a server to start a session via SSH, SFTP, RDP, VNC or…" at bounding box center [566, 401] width 1120 height 85
